Goal: Find specific page/section: Find specific page/section

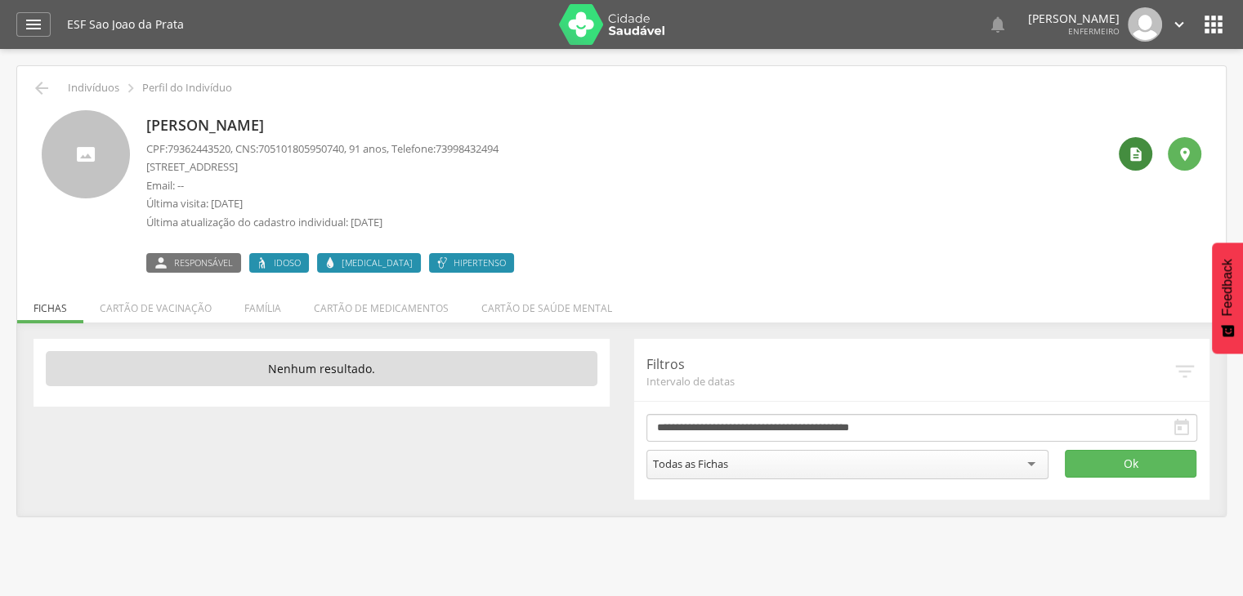
click at [1132, 147] on icon "" at bounding box center [1135, 154] width 16 height 16
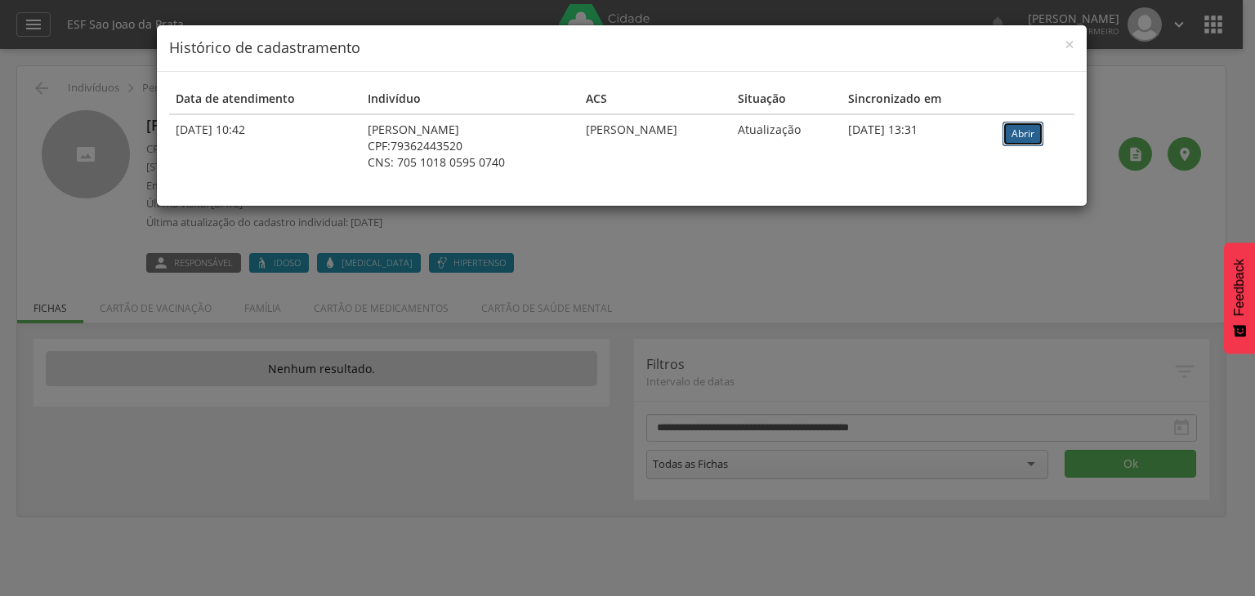
click at [1018, 132] on link "Abrir" at bounding box center [1022, 134] width 41 height 25
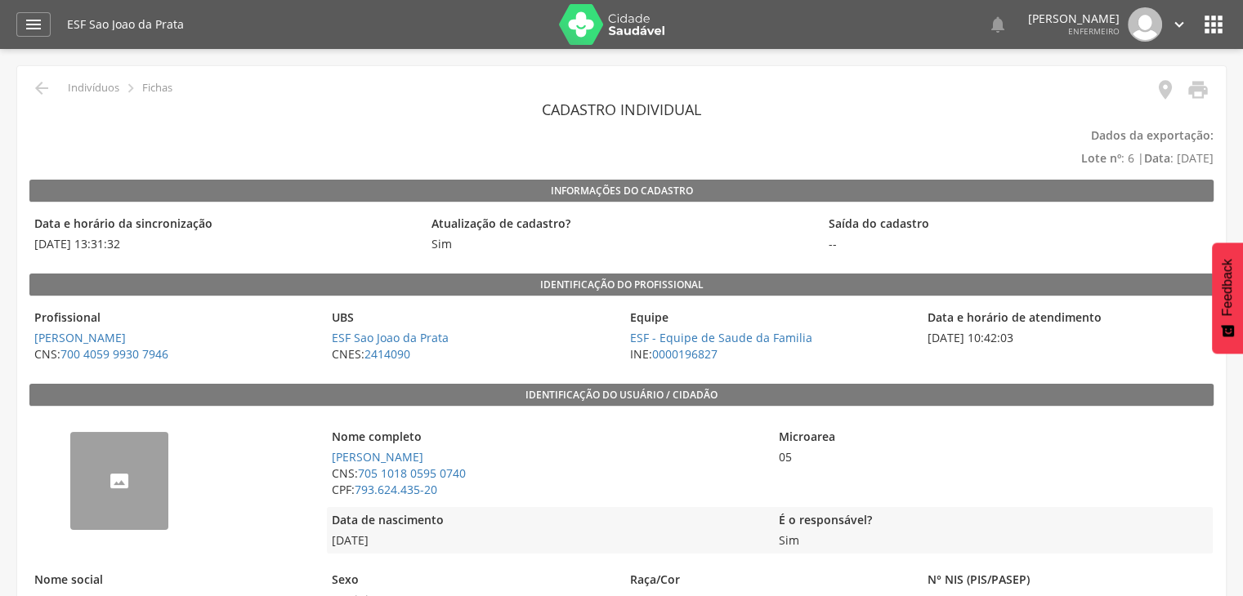
click at [1216, 32] on icon "" at bounding box center [1213, 24] width 26 height 26
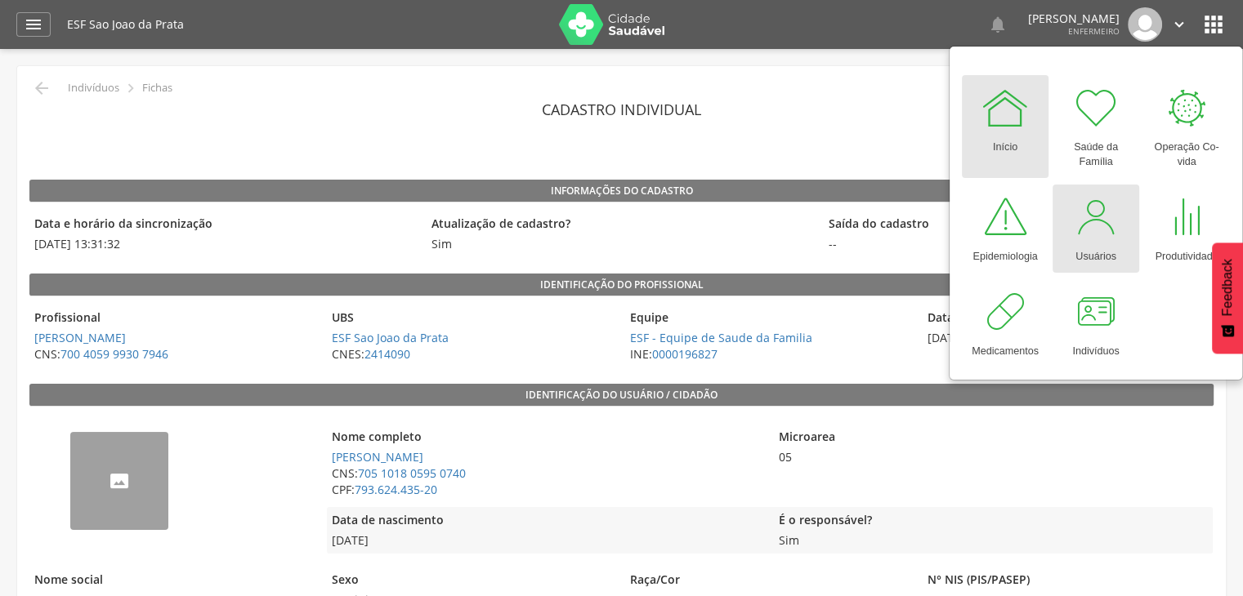
click at [1085, 252] on div "Usuários" at bounding box center [1095, 253] width 41 height 23
